Goal: Task Accomplishment & Management: Use online tool/utility

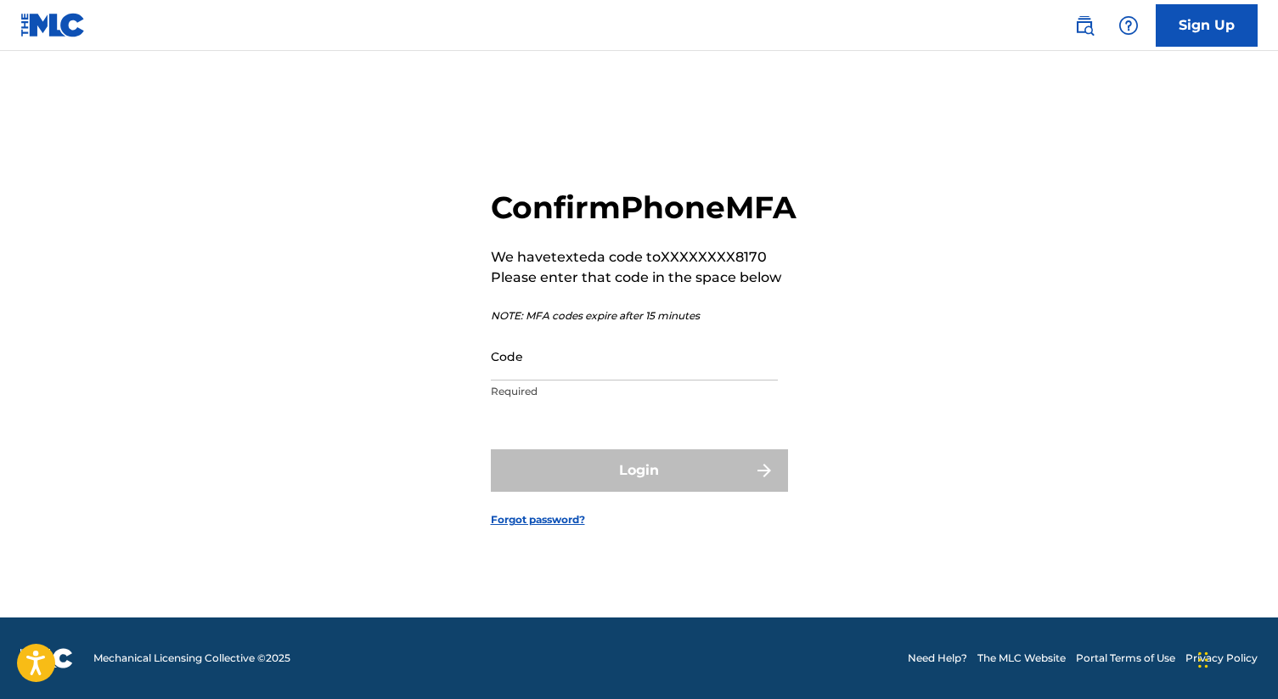
click at [680, 381] on input "Code" at bounding box center [634, 356] width 287 height 48
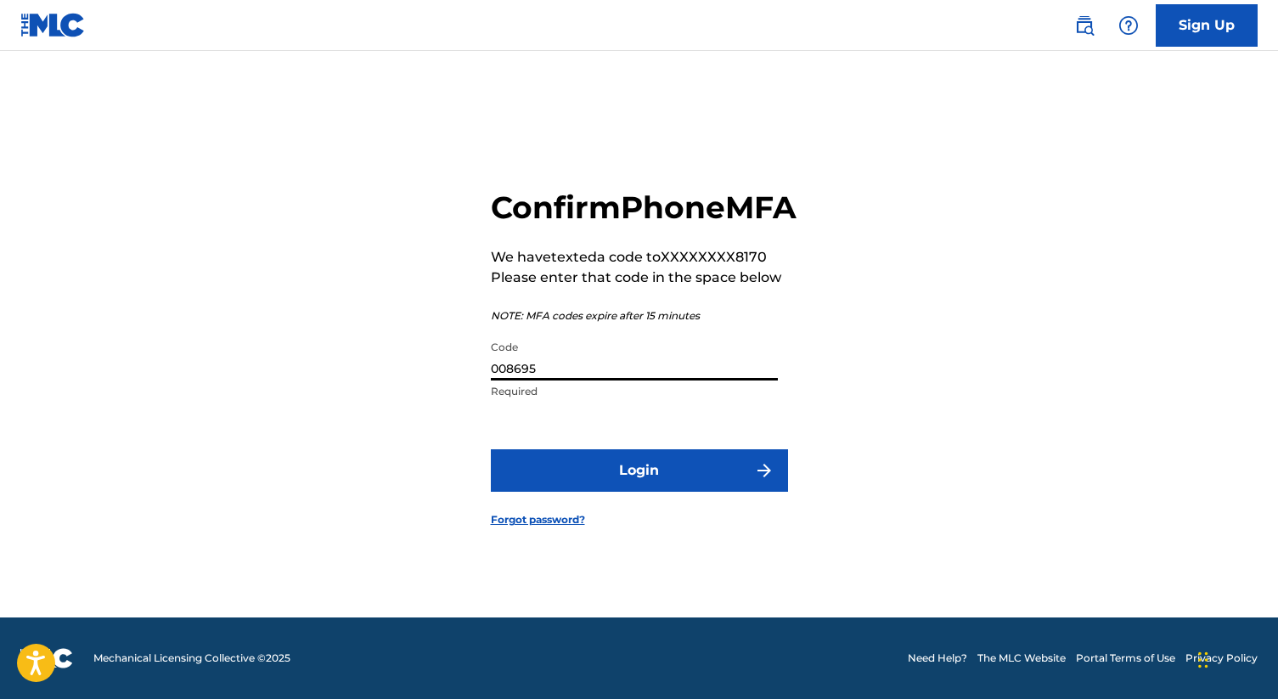
type input "008695"
click at [491, 449] on button "Login" at bounding box center [639, 470] width 297 height 42
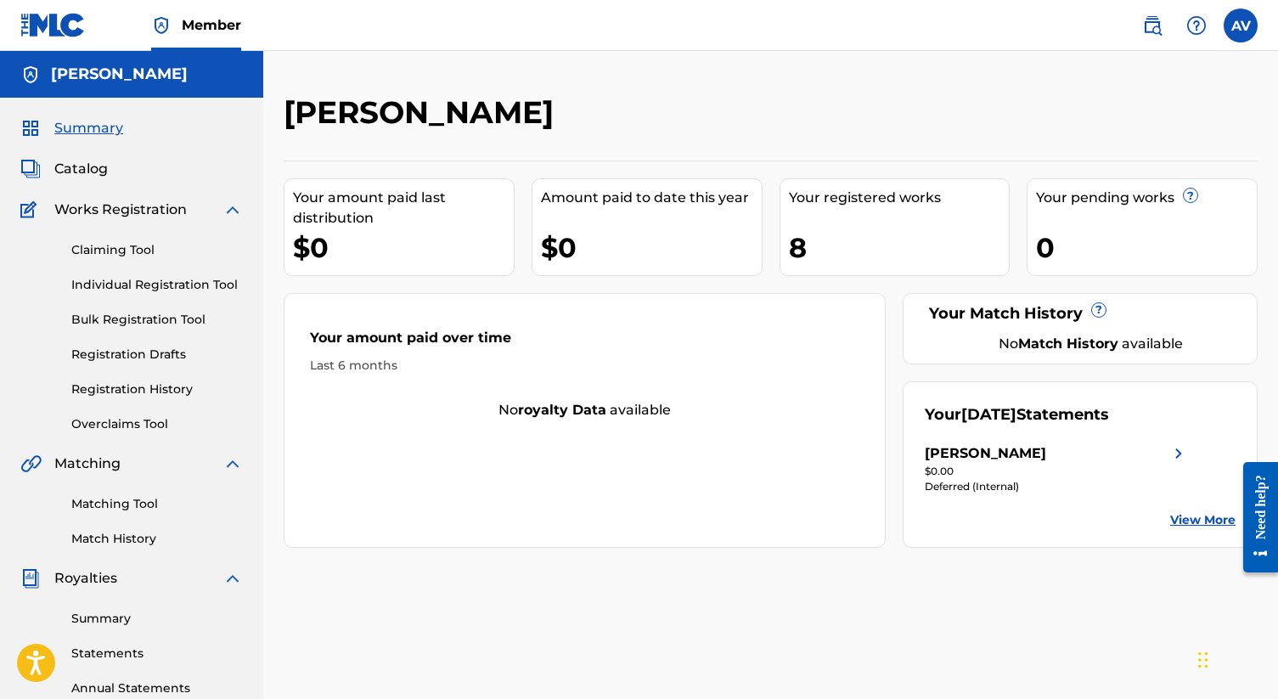
click at [92, 129] on span "Summary" at bounding box center [88, 128] width 69 height 20
click at [81, 162] on span "Catalog" at bounding box center [81, 169] width 54 height 20
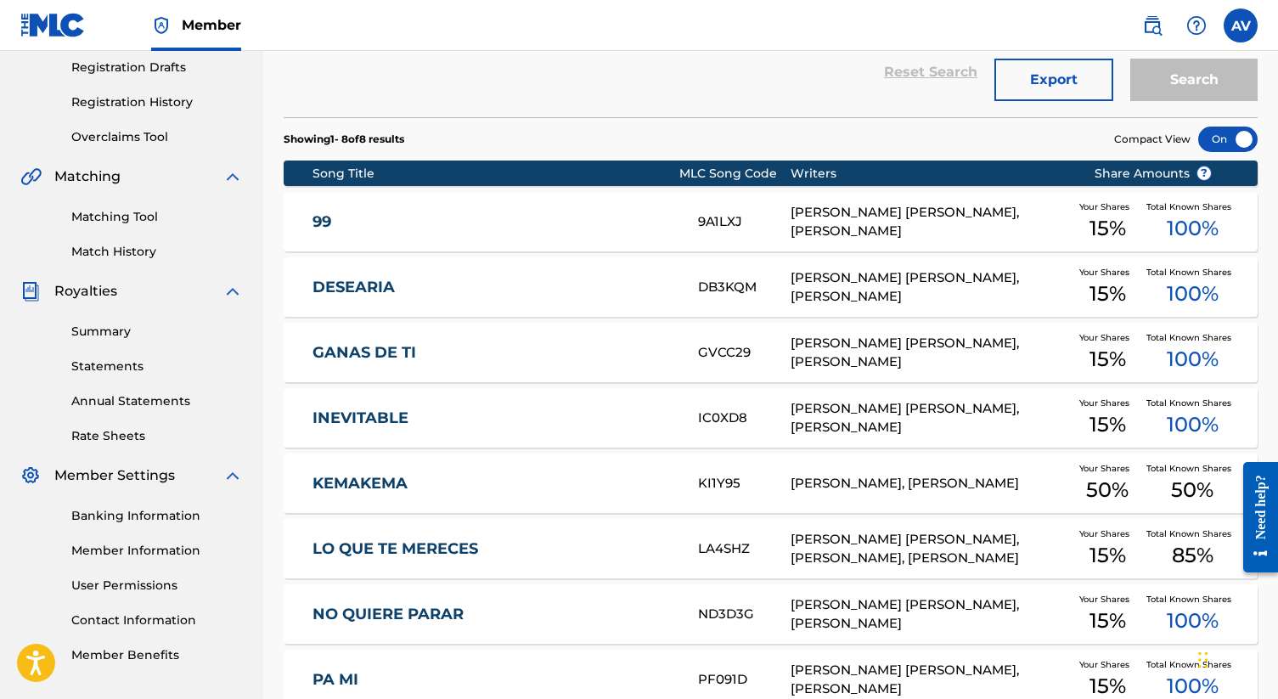
scroll to position [173, 0]
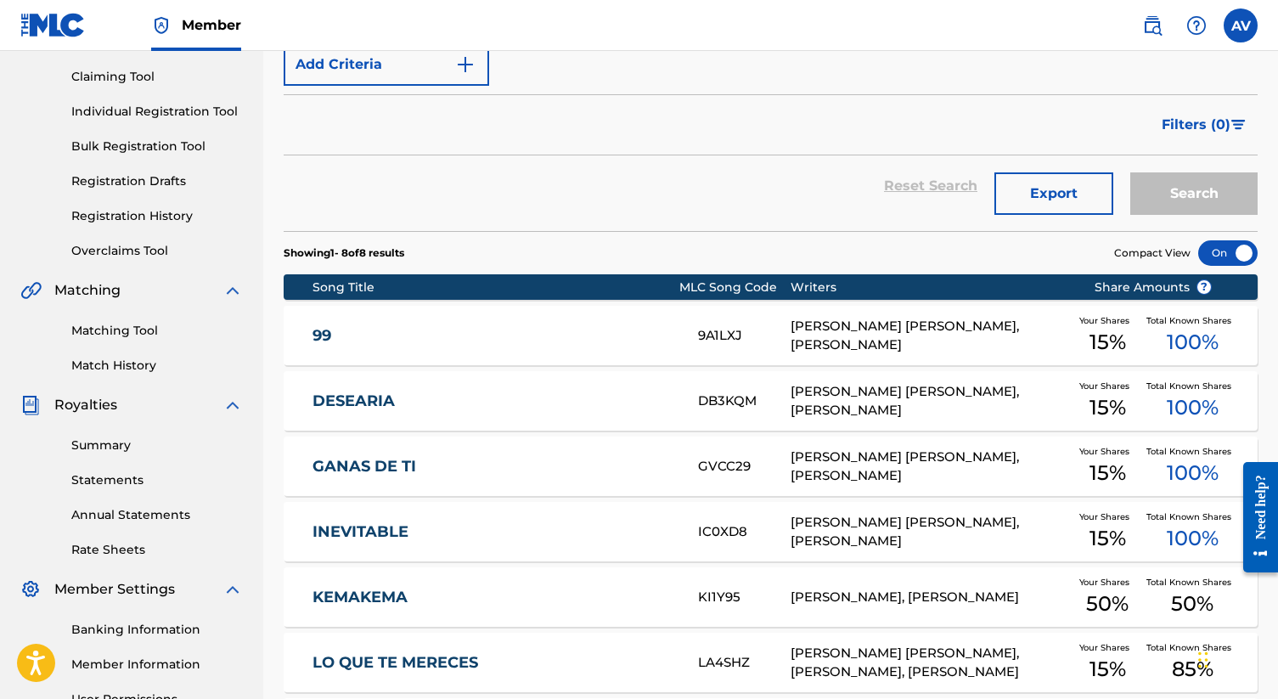
click at [108, 441] on link "Summary" at bounding box center [157, 446] width 172 height 18
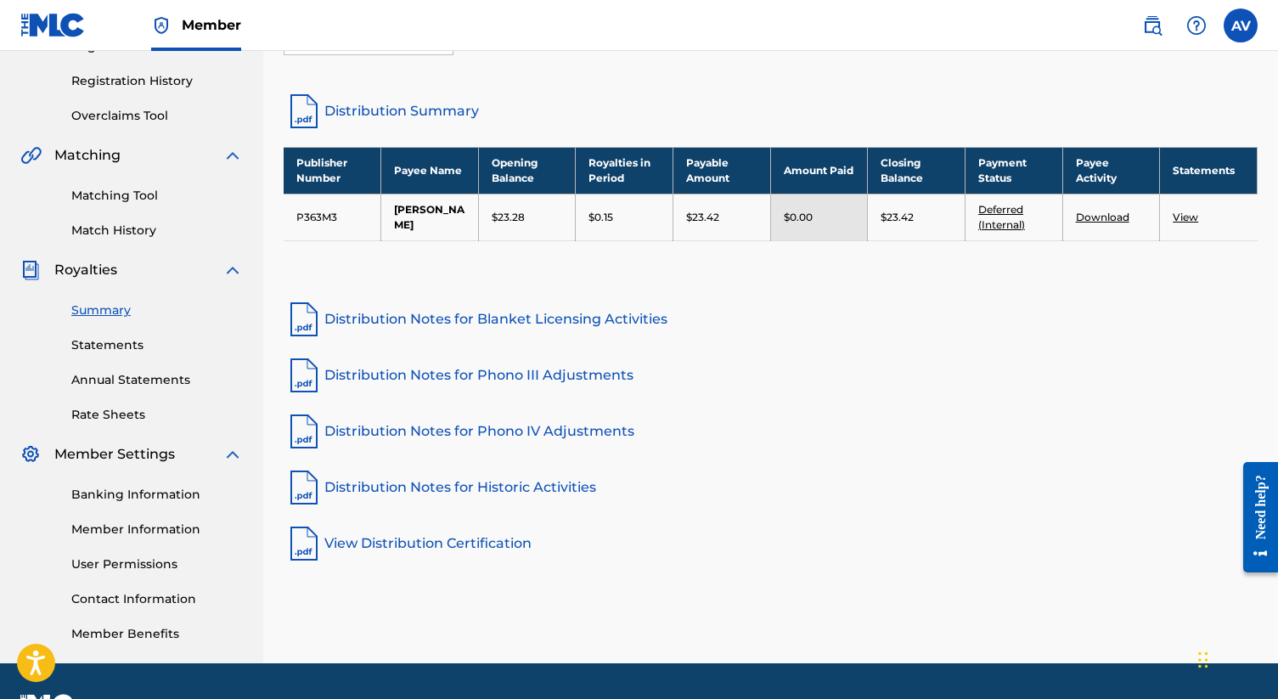
scroll to position [314, 0]
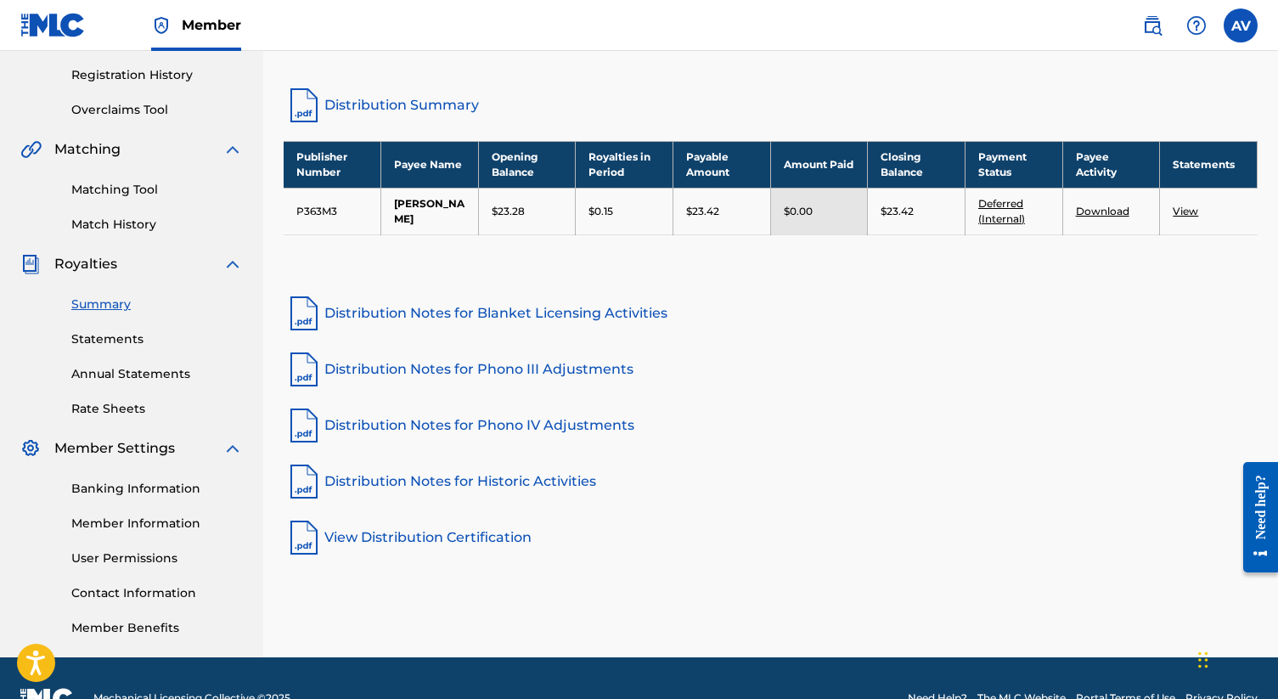
click at [1010, 202] on link "Deferred (Internal)" at bounding box center [1002, 211] width 47 height 28
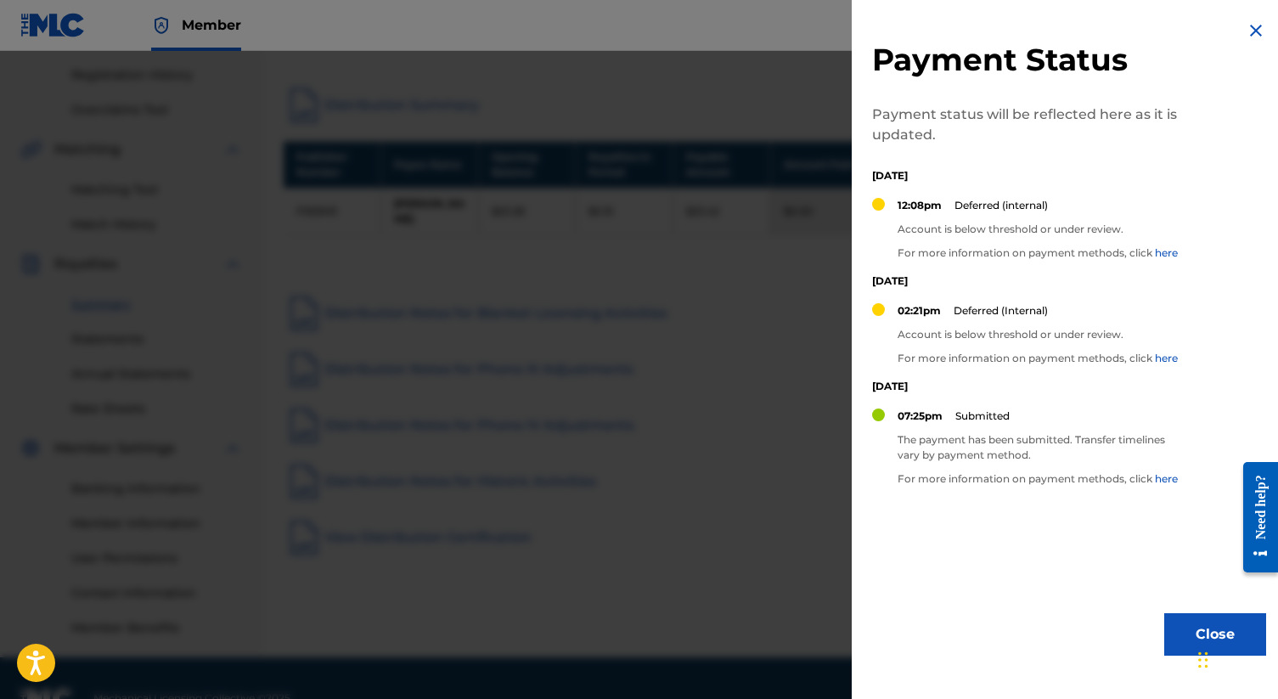
click at [1005, 340] on p "Account is below threshold or under review." at bounding box center [1038, 334] width 280 height 15
click at [1075, 358] on p "For more information on payment methods, click here" at bounding box center [1038, 358] width 280 height 15
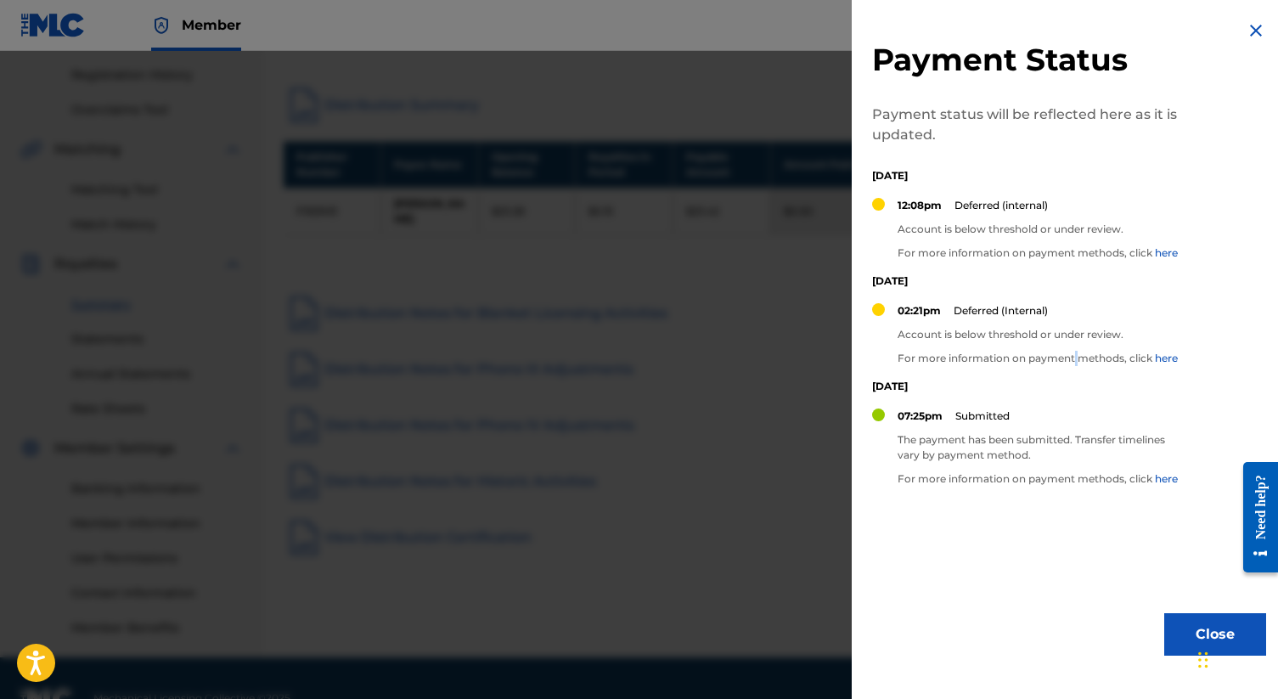
click at [1075, 358] on p "For more information on payment methods, click here" at bounding box center [1038, 358] width 280 height 15
click at [1106, 360] on p "For more information on payment methods, click here" at bounding box center [1038, 358] width 280 height 15
click at [975, 227] on p "Account is below threshold or under review." at bounding box center [1038, 229] width 280 height 15
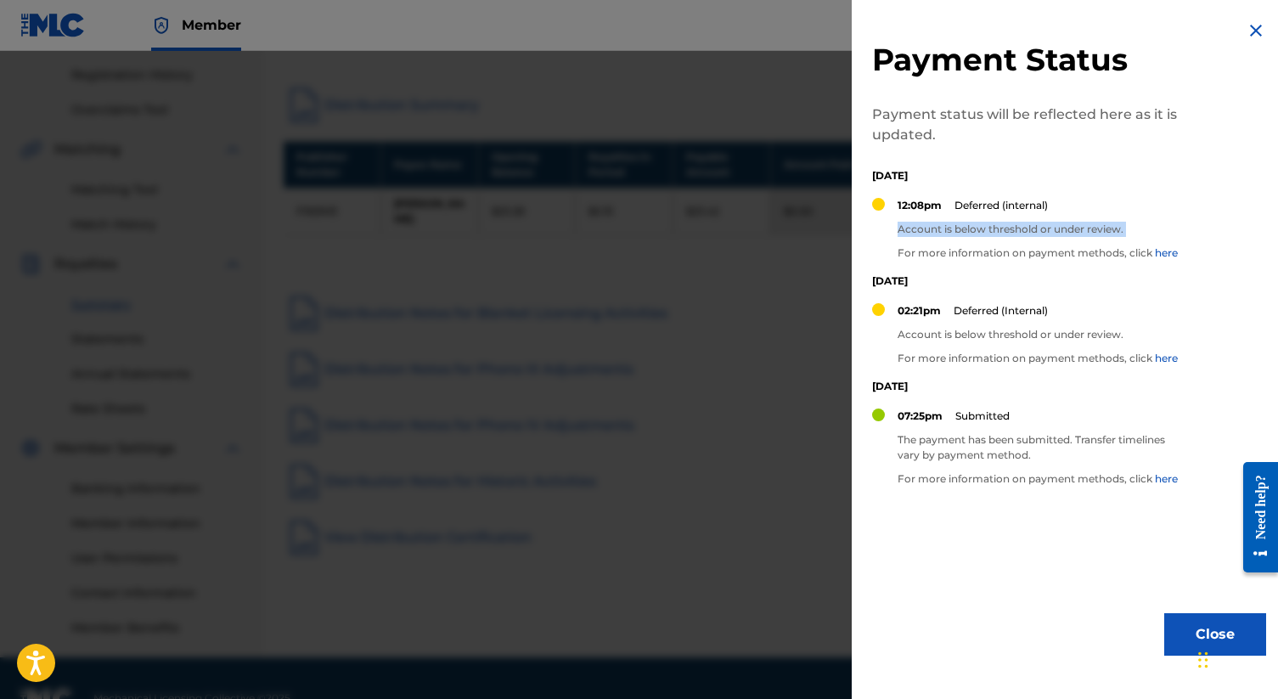
click at [1252, 33] on img at bounding box center [1256, 30] width 20 height 20
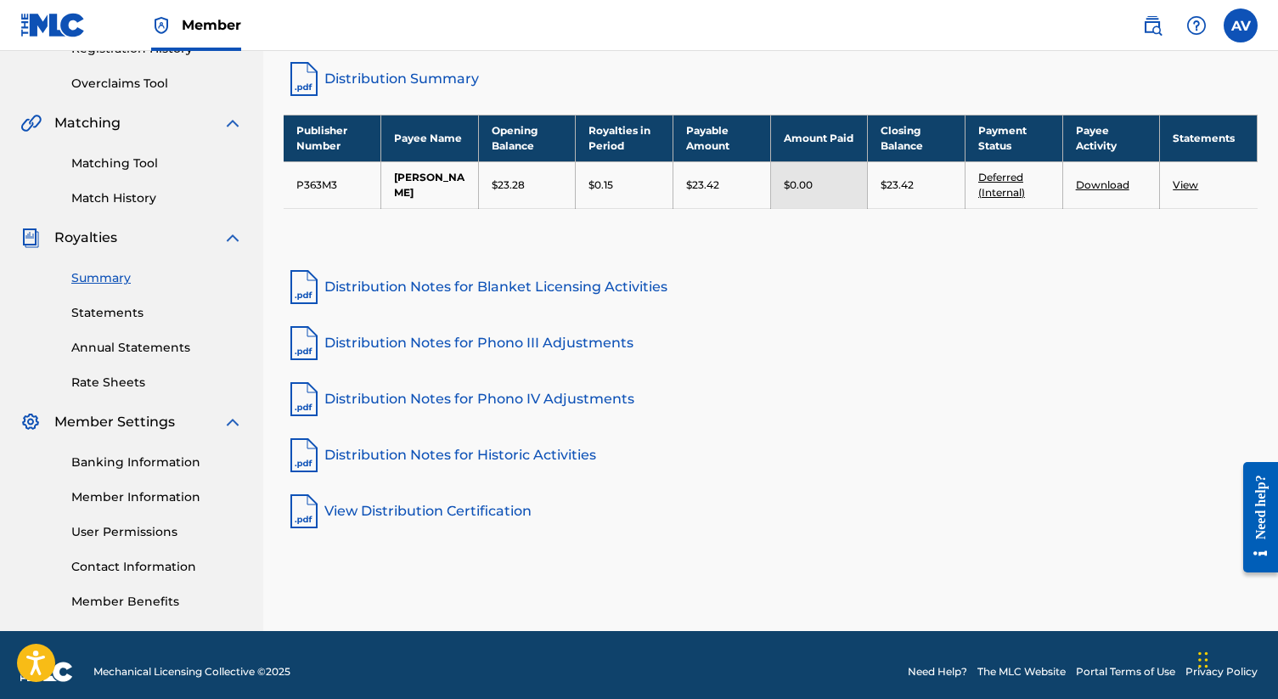
scroll to position [354, 0]
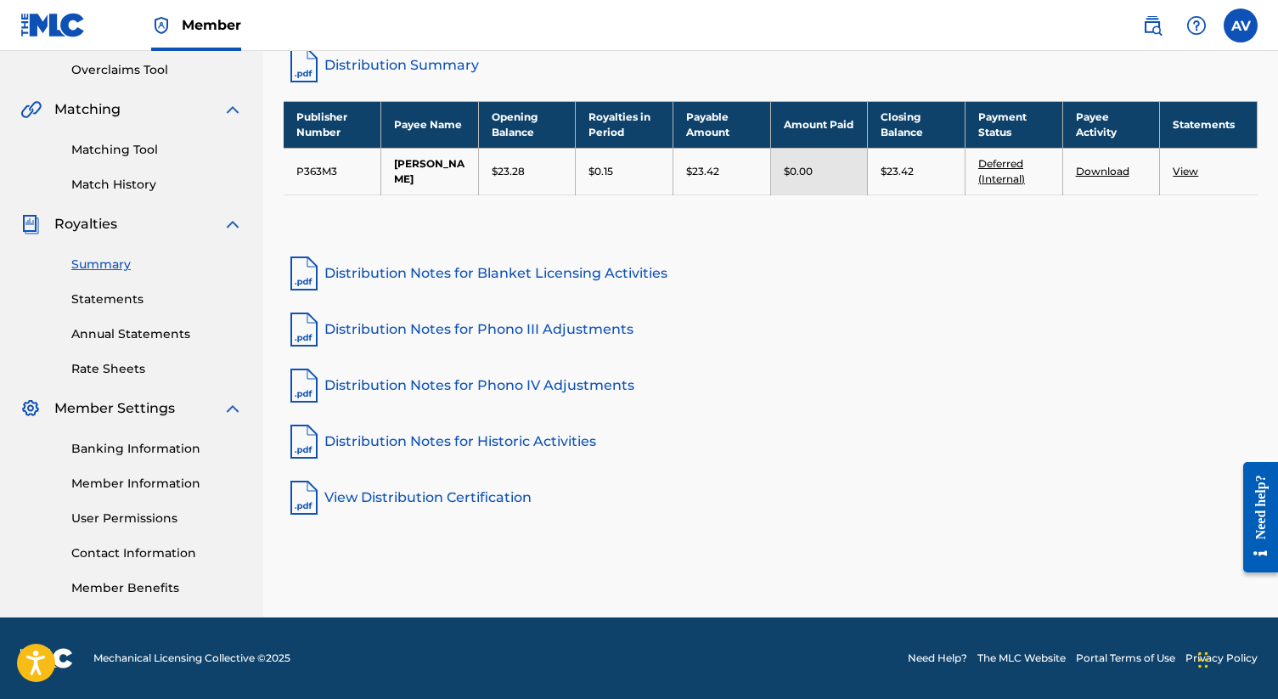
click at [403, 504] on link "View Distribution Certification" at bounding box center [771, 497] width 974 height 41
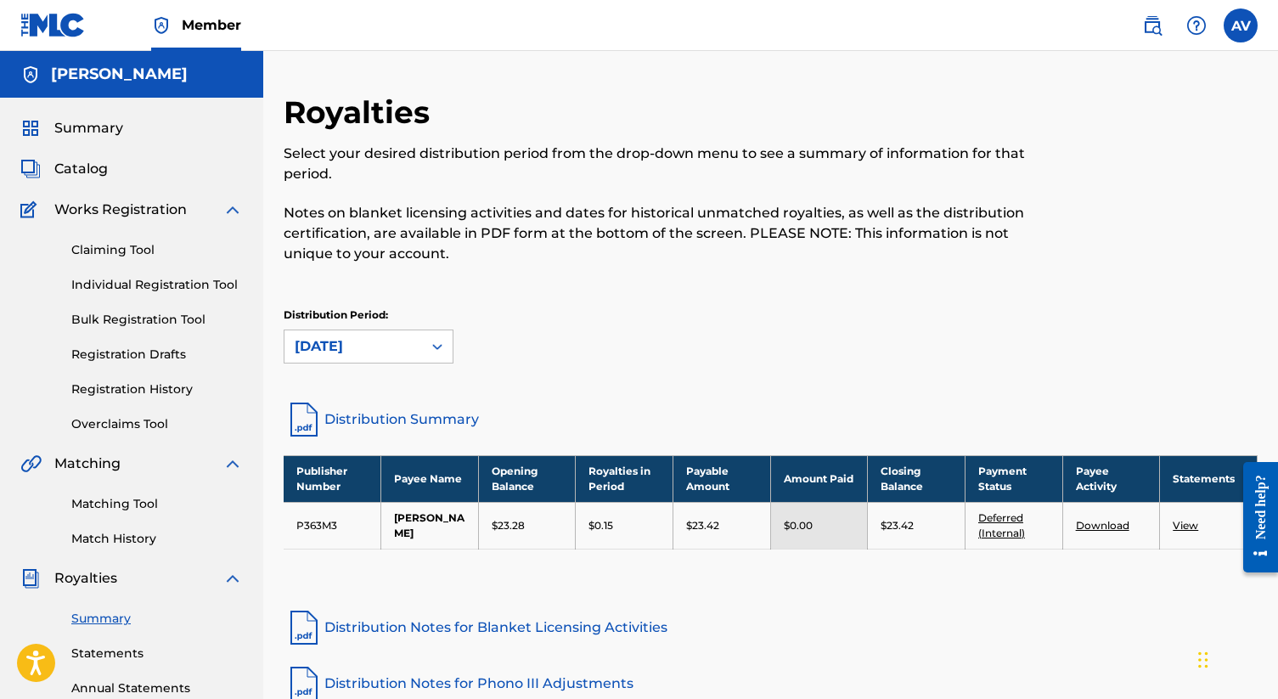
click at [118, 243] on link "Claiming Tool" at bounding box center [157, 250] width 172 height 18
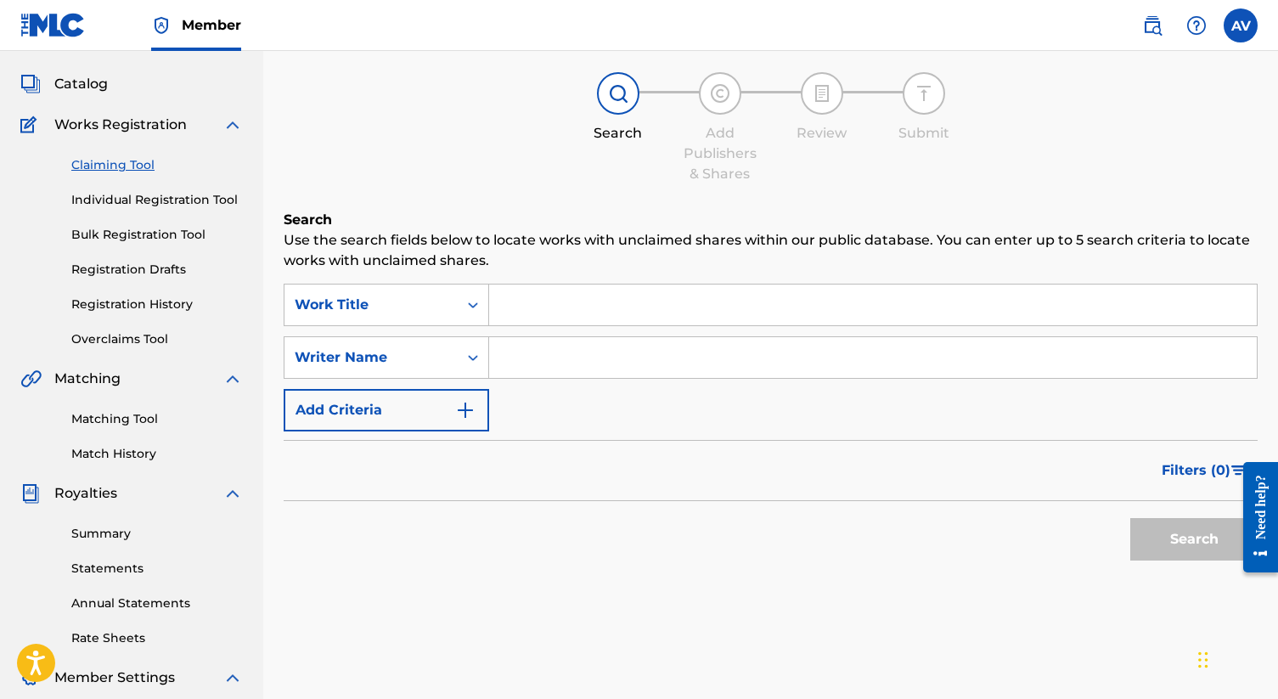
scroll to position [130, 0]
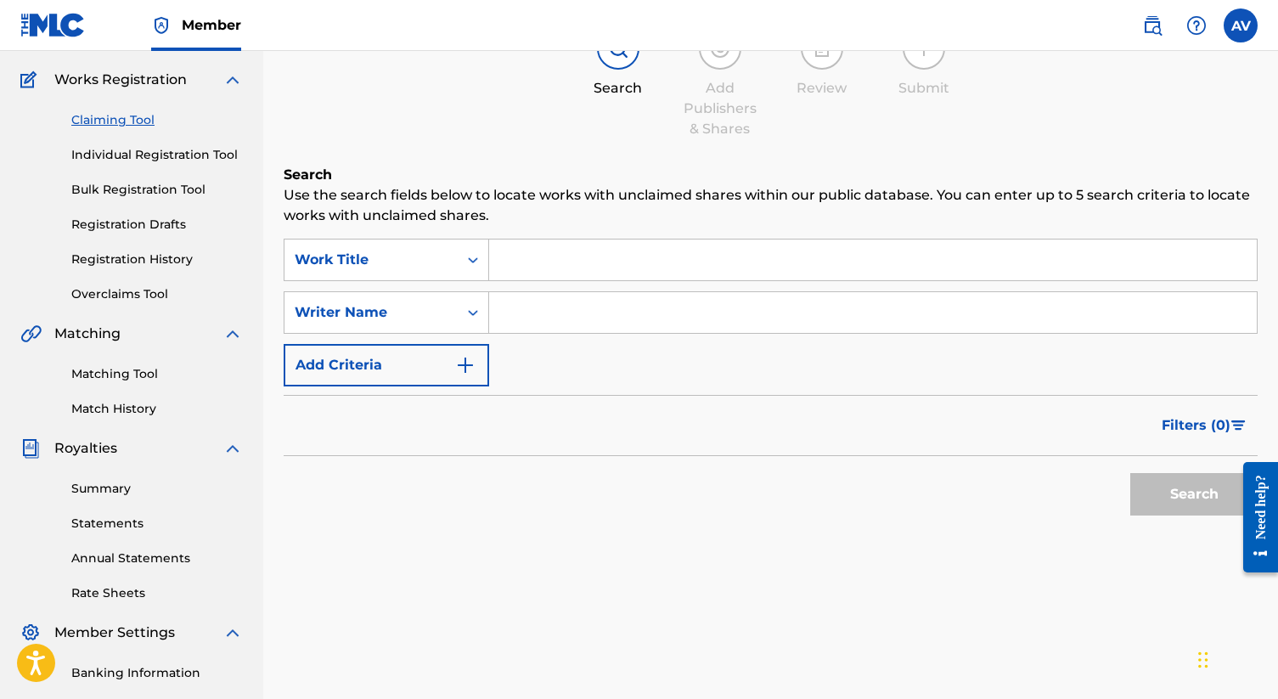
click at [168, 153] on link "Individual Registration Tool" at bounding box center [157, 155] width 172 height 18
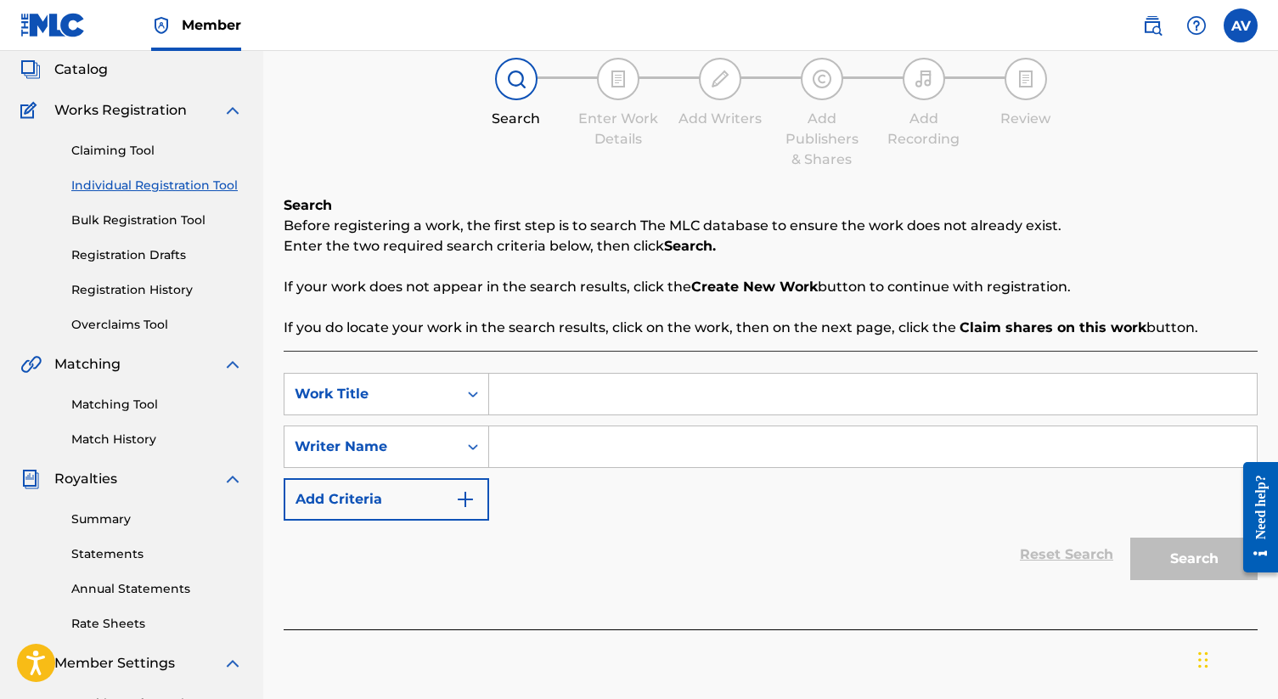
scroll to position [133, 0]
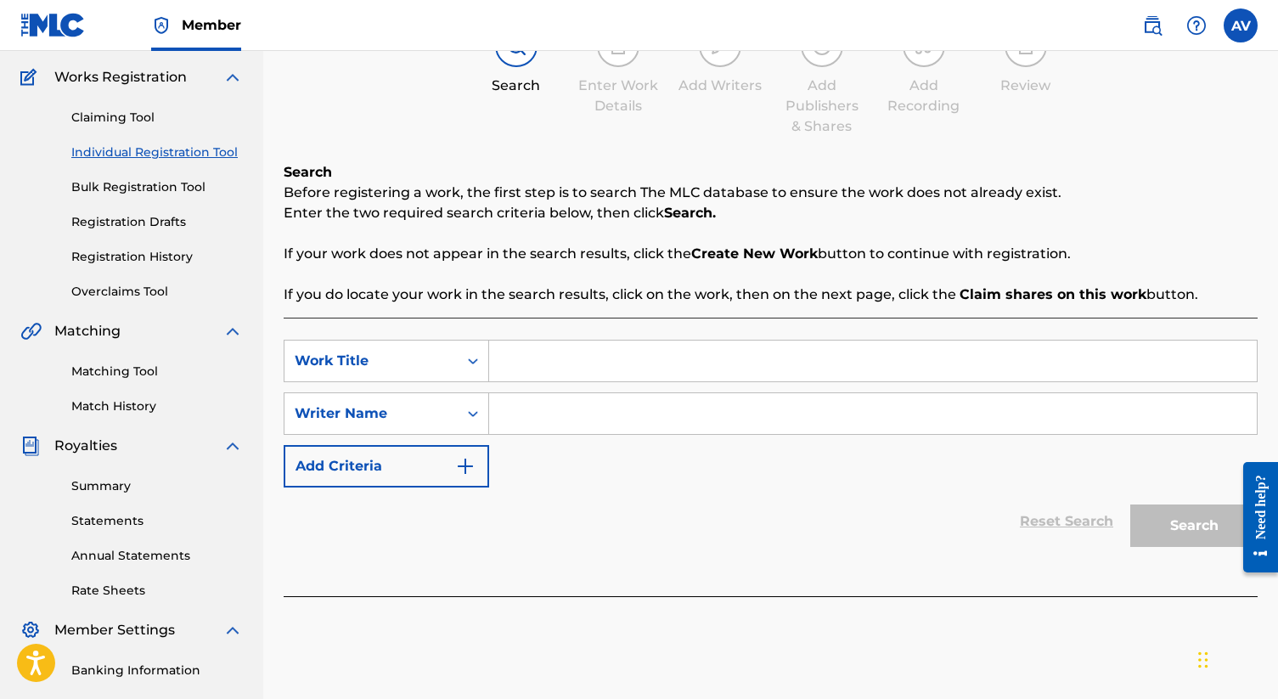
click at [145, 180] on link "Bulk Registration Tool" at bounding box center [157, 187] width 172 height 18
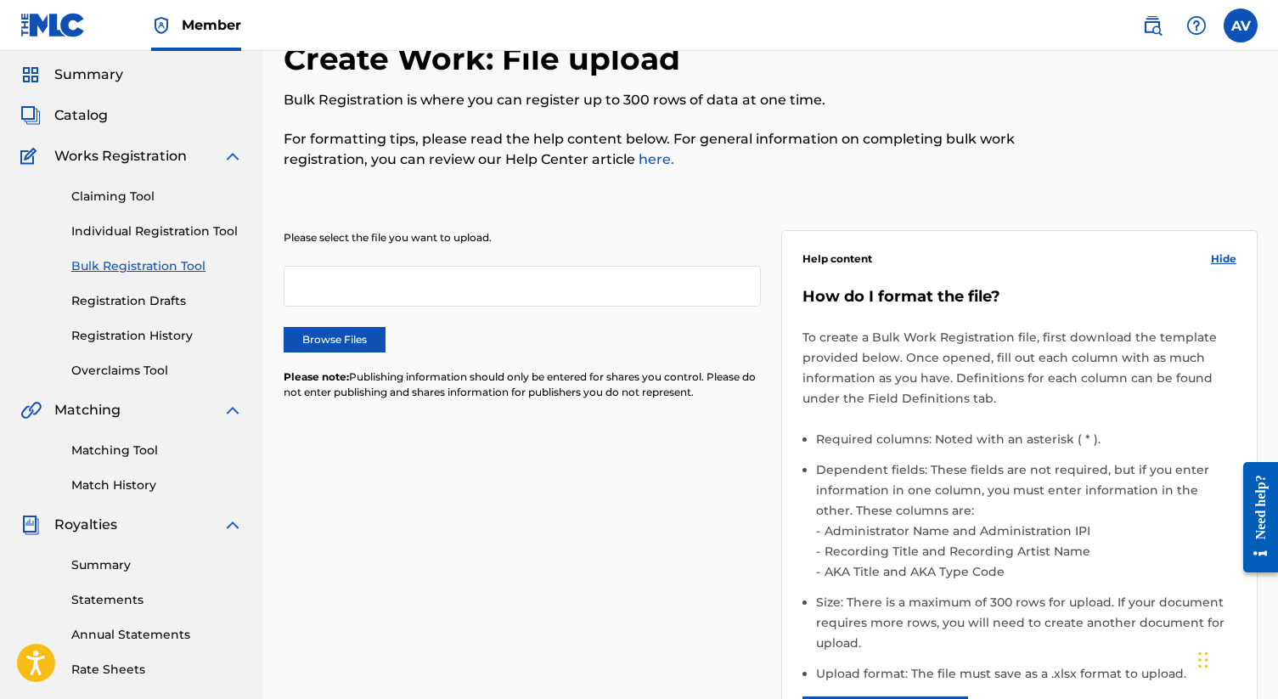
scroll to position [30, 0]
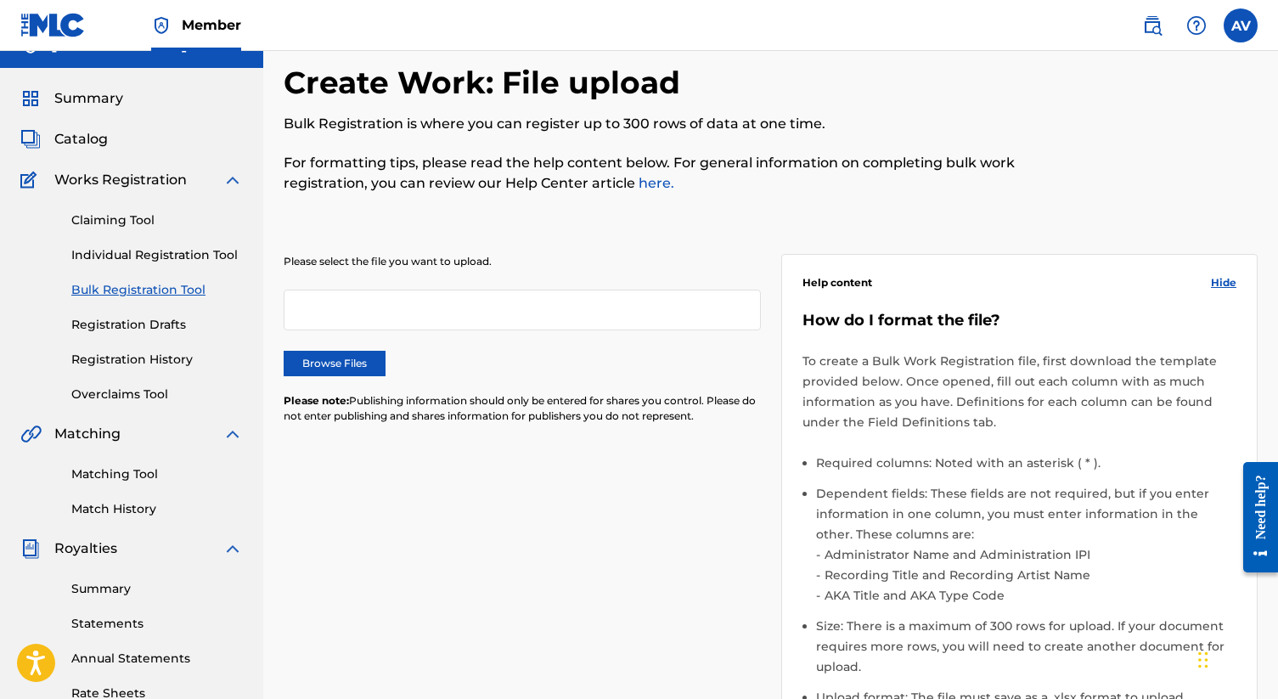
click at [457, 162] on p "For formatting tips, please read the help content below. For general informatio…" at bounding box center [659, 173] width 750 height 41
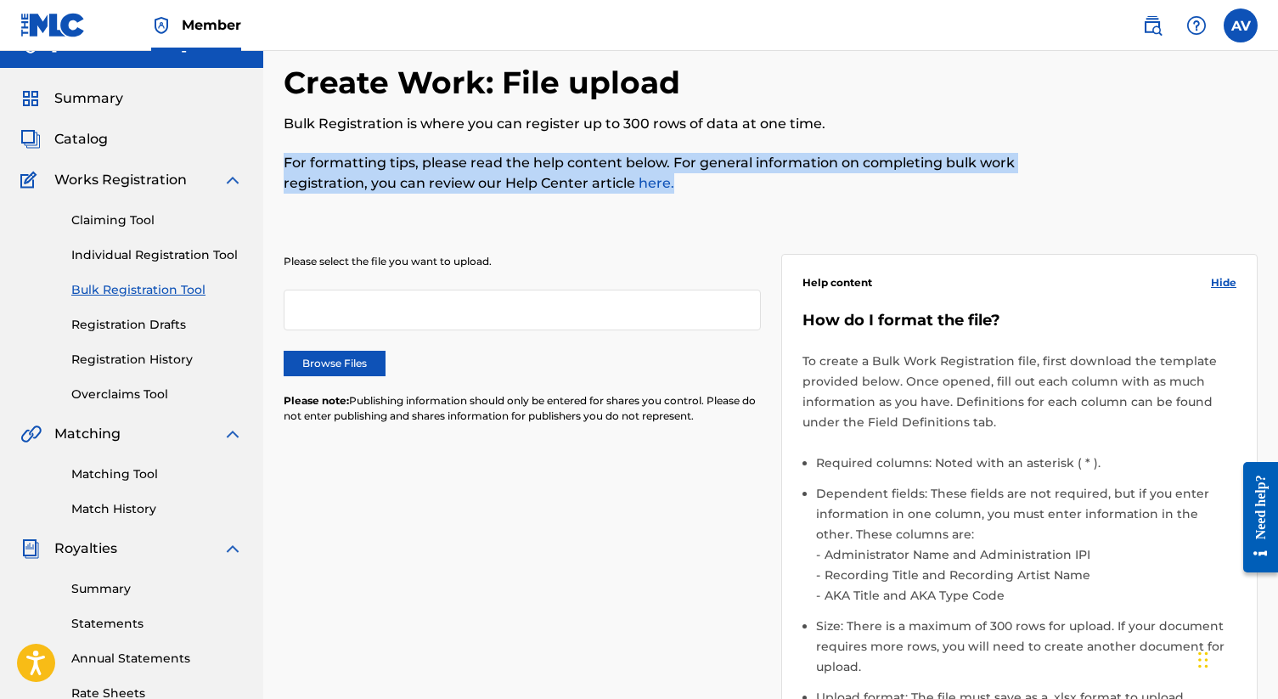
click at [498, 169] on p "For formatting tips, please read the help content below. For general informatio…" at bounding box center [659, 173] width 750 height 41
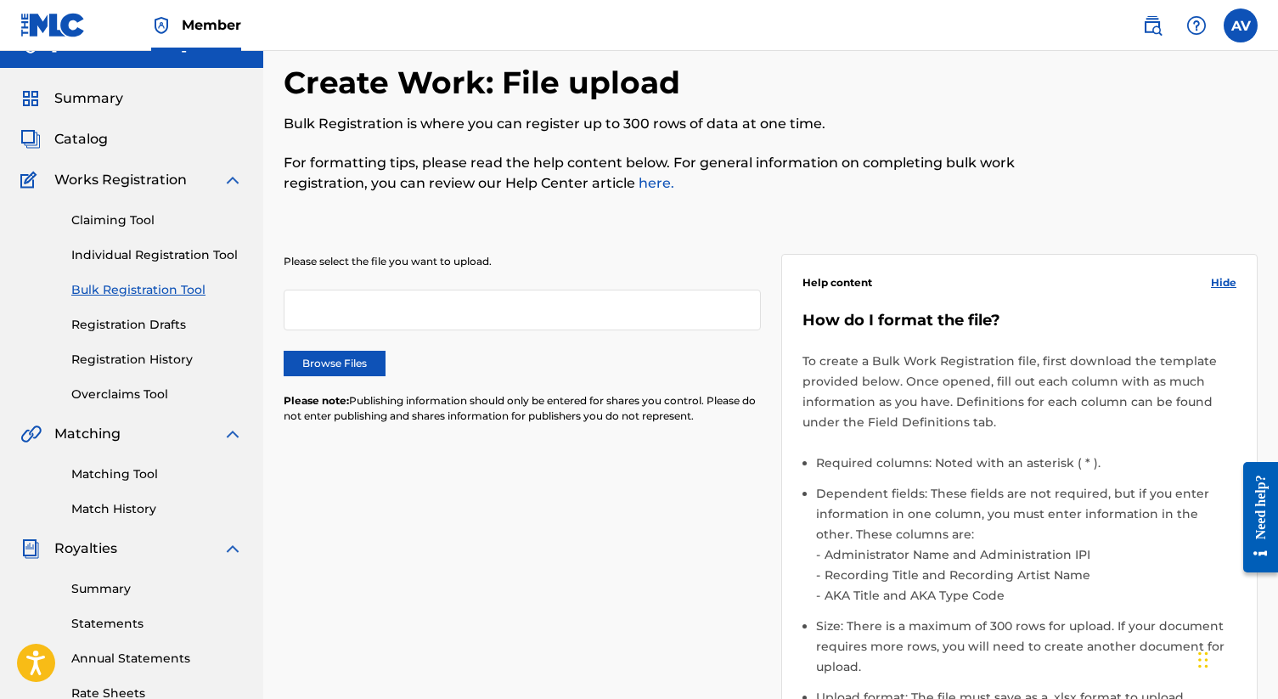
click at [498, 169] on p "For formatting tips, please read the help content below. For general informatio…" at bounding box center [659, 173] width 750 height 41
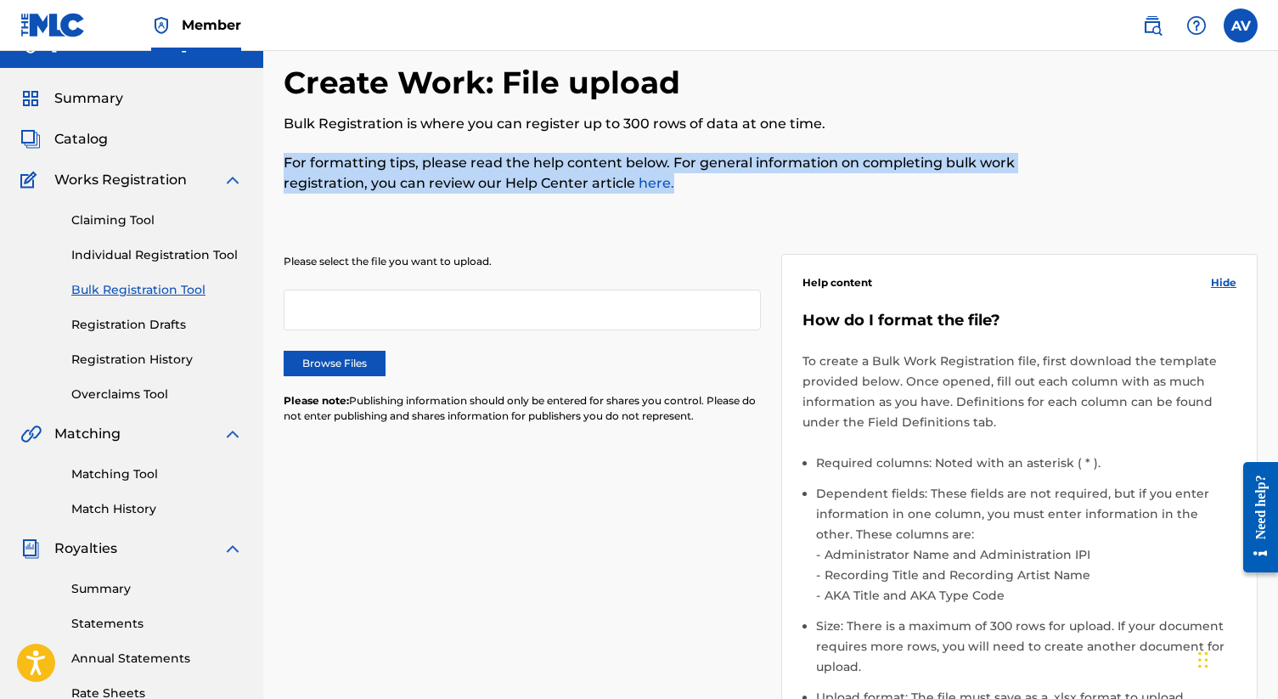
click at [542, 168] on p "For formatting tips, please read the help content below. For general informatio…" at bounding box center [659, 173] width 750 height 41
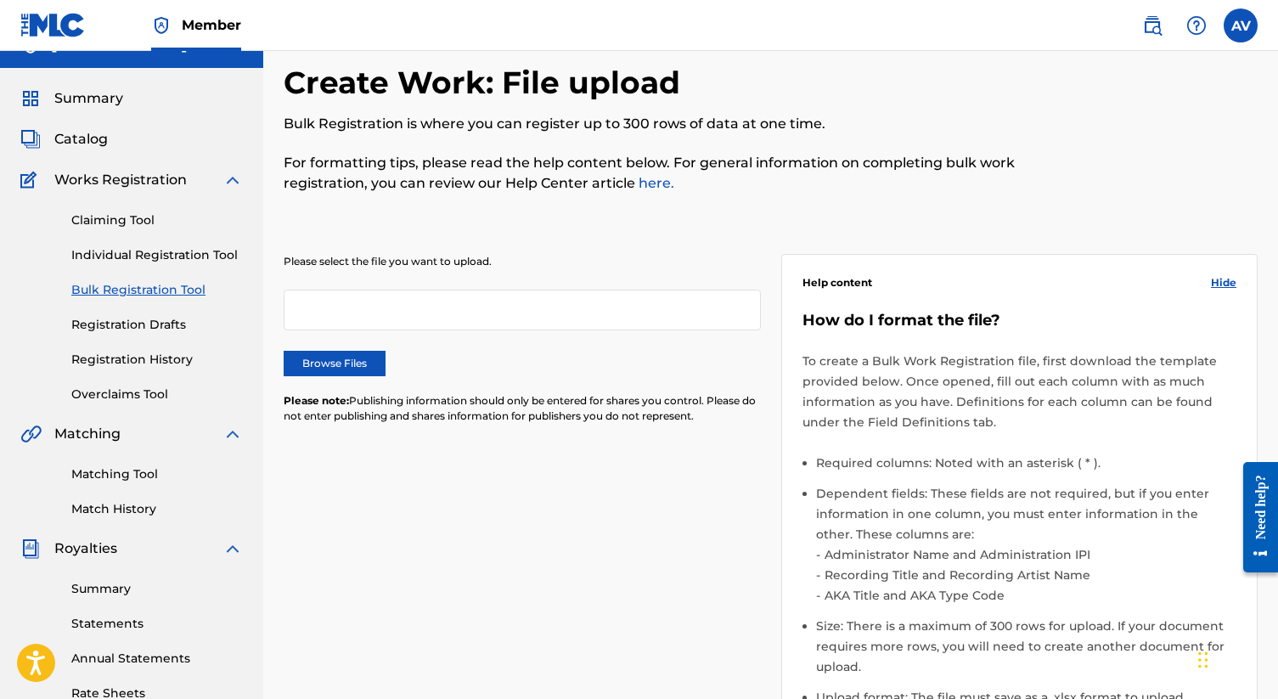
click at [542, 168] on p "For formatting tips, please read the help content below. For general informatio…" at bounding box center [659, 173] width 750 height 41
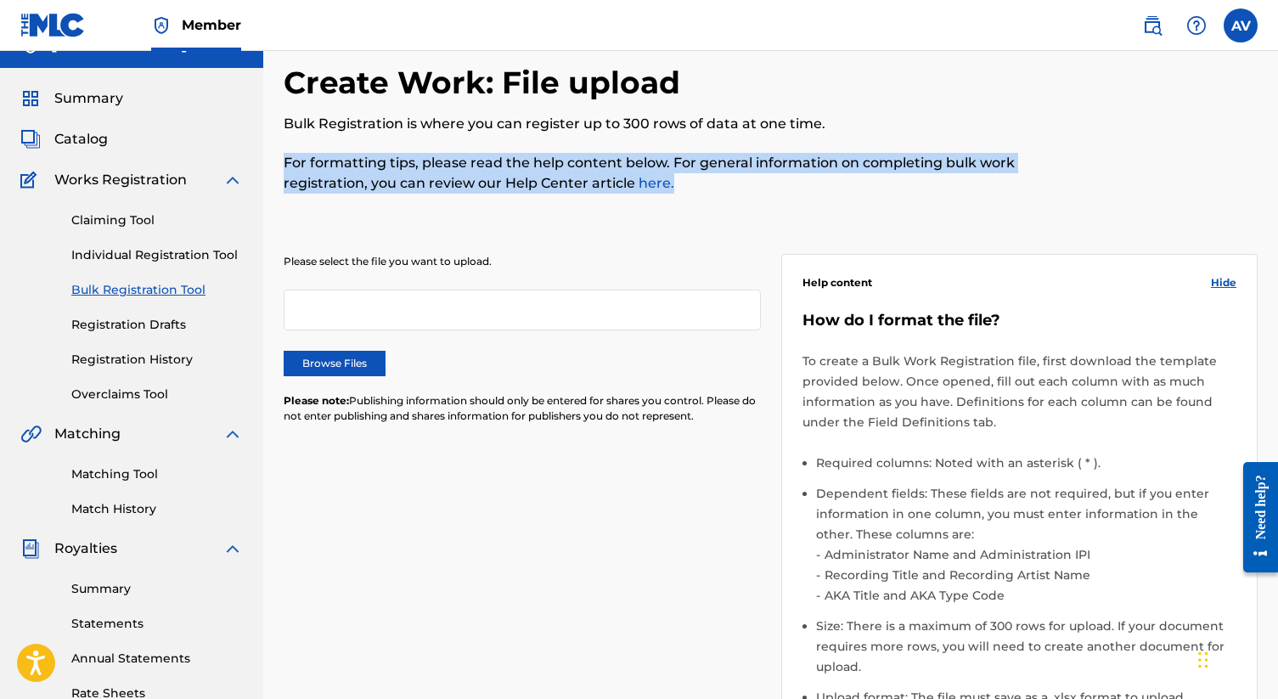
click at [640, 159] on p "For formatting tips, please read the help content below. For general informatio…" at bounding box center [659, 173] width 750 height 41
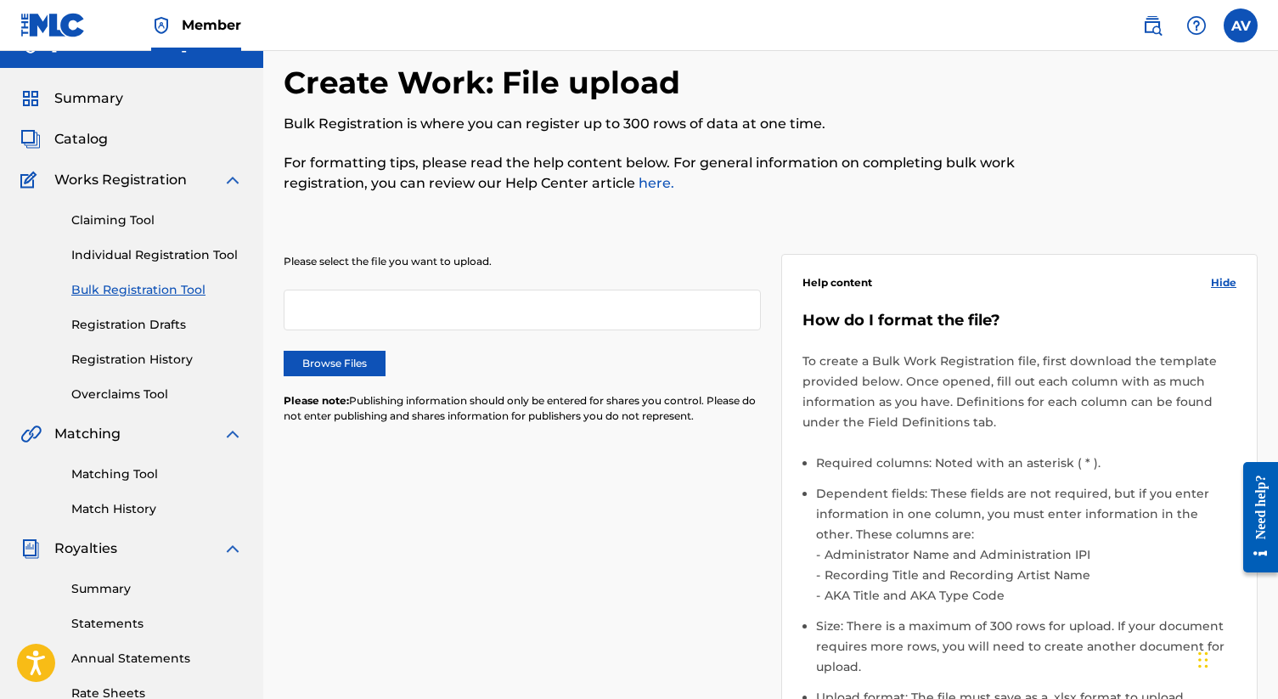
click at [649, 189] on link "here." at bounding box center [654, 183] width 39 height 16
